Goal: Transaction & Acquisition: Subscribe to service/newsletter

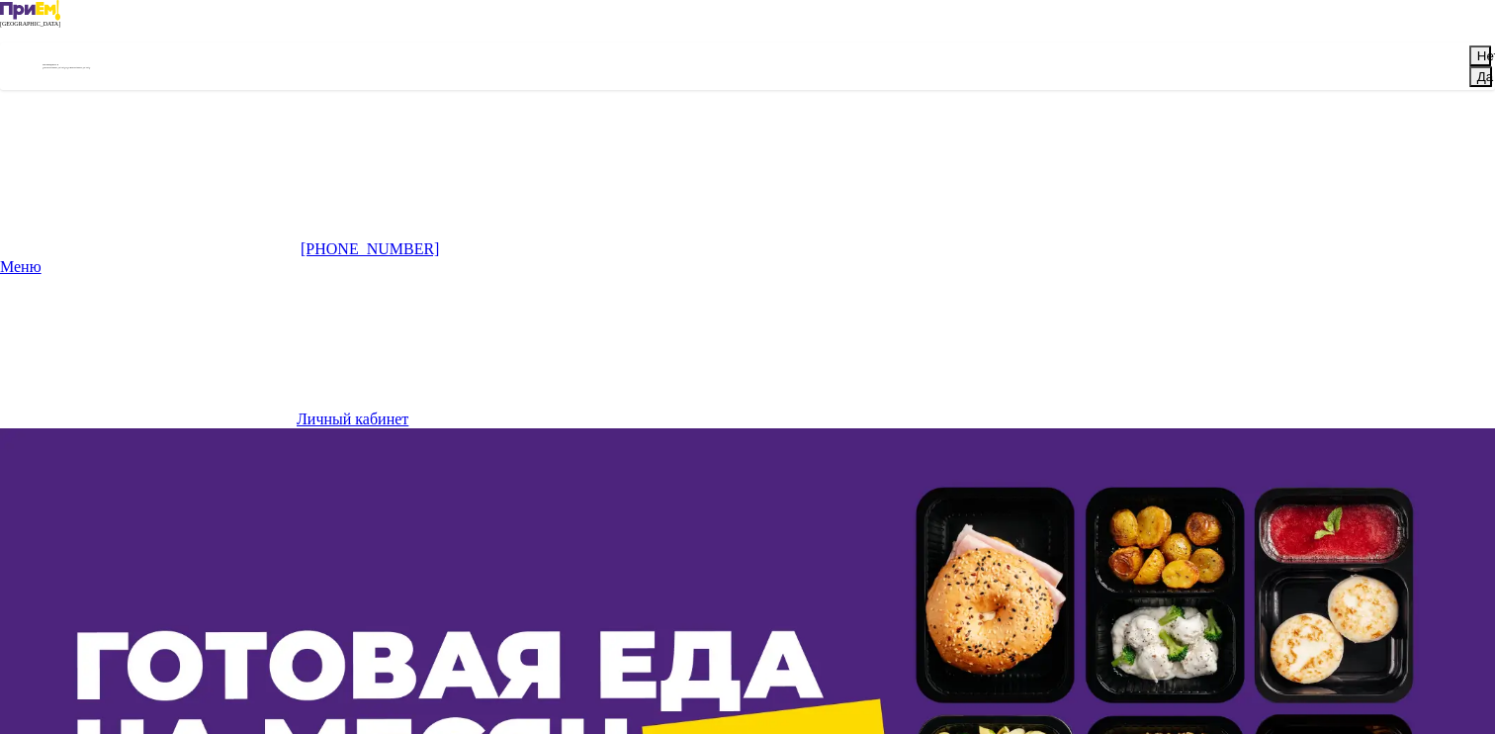
click at [1469, 87] on button "Да" at bounding box center [1480, 76] width 23 height 21
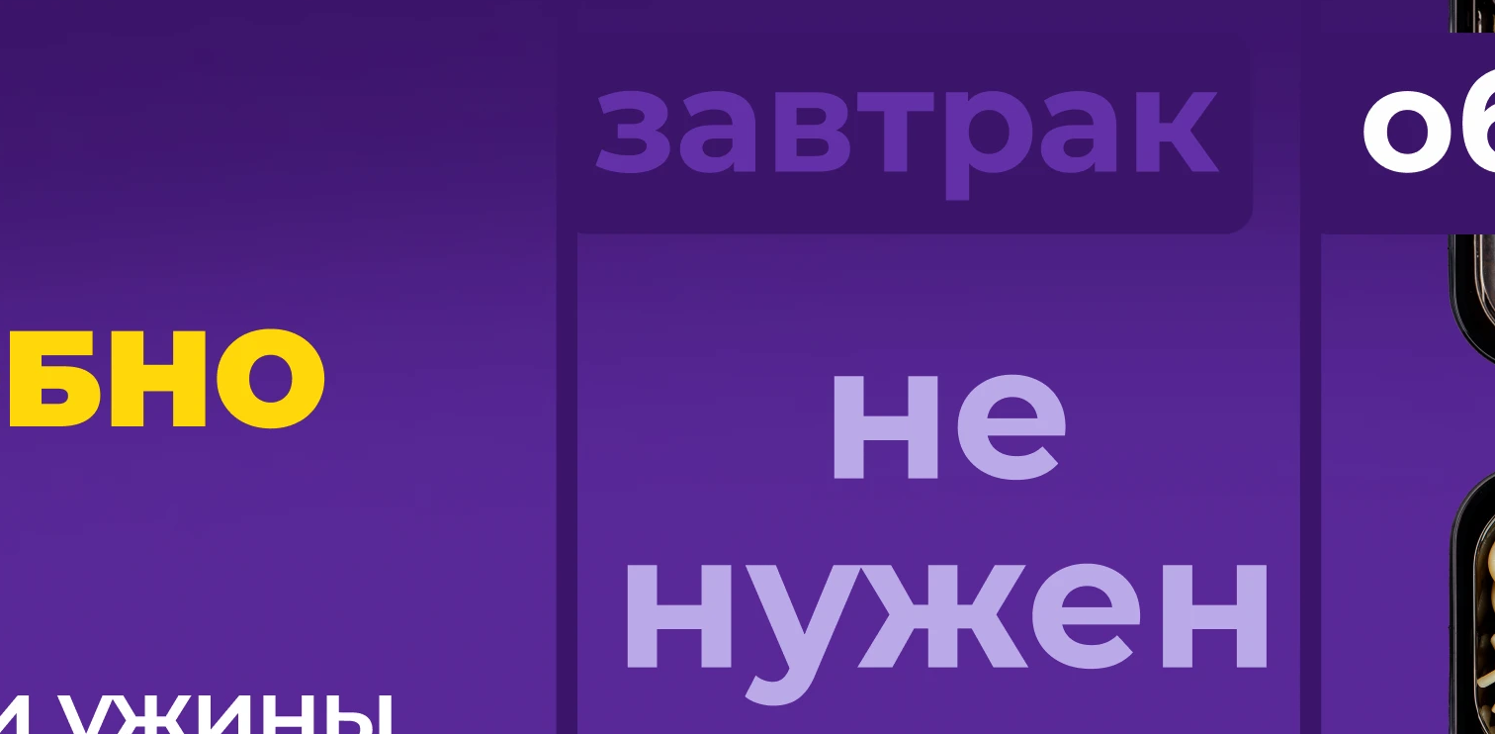
scroll to position [1216, 0]
